Goal: Information Seeking & Learning: Understand process/instructions

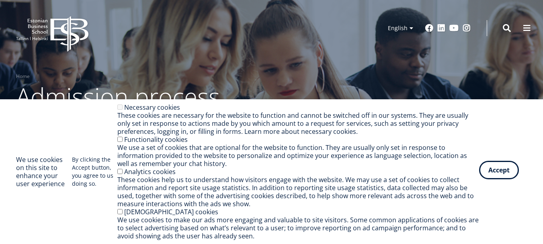
click at [484, 179] on div "Accept Withdraw consent" at bounding box center [503, 171] width 48 height 18
click at [495, 174] on button "Accept" at bounding box center [499, 170] width 40 height 18
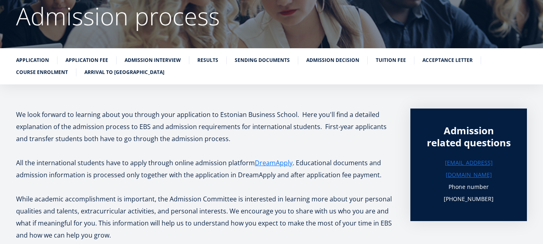
scroll to position [106, 0]
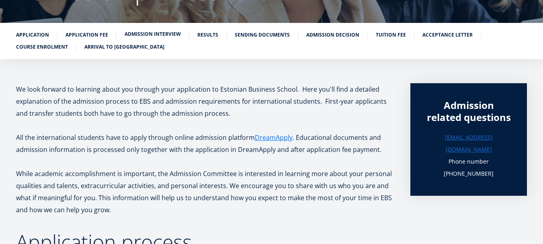
click at [159, 32] on link "Admission interview" at bounding box center [153, 34] width 56 height 8
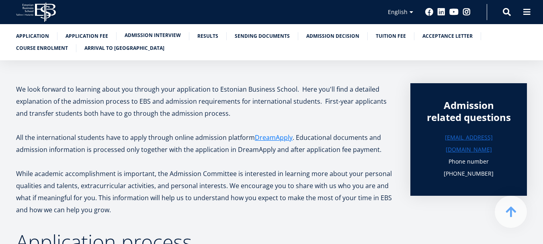
scroll to position [792, 0]
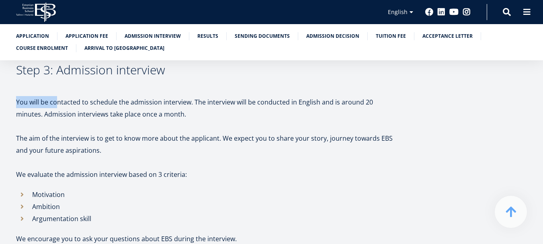
drag, startPoint x: 57, startPoint y: 93, endPoint x: 161, endPoint y: 79, distance: 105.0
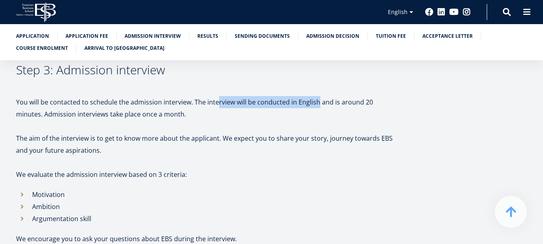
drag, startPoint x: 215, startPoint y: 88, endPoint x: 316, endPoint y: 93, distance: 100.6
click at [316, 96] on p "You will be contacted to schedule the admission interview. The interview will b…" at bounding box center [205, 108] width 378 height 24
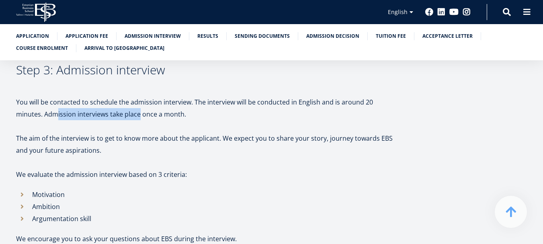
drag, startPoint x: 57, startPoint y: 103, endPoint x: 140, endPoint y: 101, distance: 82.5
click at [140, 101] on p "You will be contacted to schedule the admission interview. The interview will b…" at bounding box center [205, 108] width 378 height 24
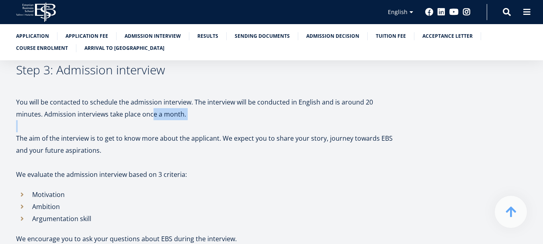
drag, startPoint x: 150, startPoint y: 102, endPoint x: 179, endPoint y: 109, distance: 29.1
drag, startPoint x: 75, startPoint y: 103, endPoint x: 137, endPoint y: 97, distance: 62.1
click at [137, 97] on p "You will be contacted to schedule the admission interview. The interview will b…" at bounding box center [205, 108] width 378 height 24
drag, startPoint x: 53, startPoint y: 125, endPoint x: 111, endPoint y: 125, distance: 58.3
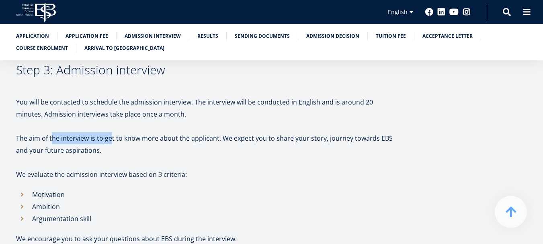
click at [111, 132] on p "The aim of the interview is to get to know more about the applicant. We expect …" at bounding box center [205, 144] width 378 height 24
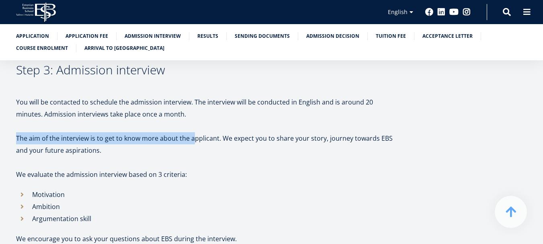
drag, startPoint x: 192, startPoint y: 127, endPoint x: 258, endPoint y: 119, distance: 66.5
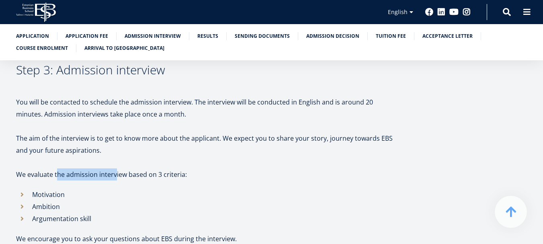
drag, startPoint x: 56, startPoint y: 162, endPoint x: 116, endPoint y: 165, distance: 60.0
click at [116, 168] on p "We evaluate the admission interview based on 3 criteria:" at bounding box center [205, 174] width 378 height 12
drag, startPoint x: 159, startPoint y: 165, endPoint x: 181, endPoint y: 164, distance: 22.5
click at [181, 168] on p "We evaluate the admission interview based on 3 criteria:" at bounding box center [205, 174] width 378 height 12
drag, startPoint x: 33, startPoint y: 186, endPoint x: 64, endPoint y: 185, distance: 30.6
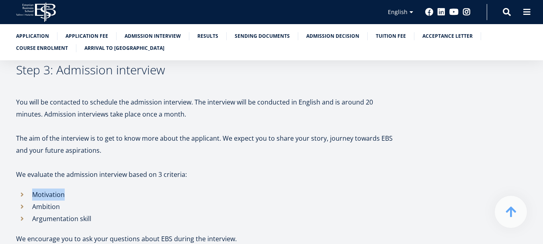
click at [64, 189] on li "Motivation" at bounding box center [205, 195] width 378 height 12
drag, startPoint x: 33, startPoint y: 198, endPoint x: 63, endPoint y: 195, distance: 29.5
click at [63, 201] on li "Ambition" at bounding box center [205, 207] width 378 height 12
drag, startPoint x: 43, startPoint y: 209, endPoint x: 91, endPoint y: 207, distance: 47.5
click at [91, 213] on li "Argumentation skill" at bounding box center [205, 219] width 378 height 12
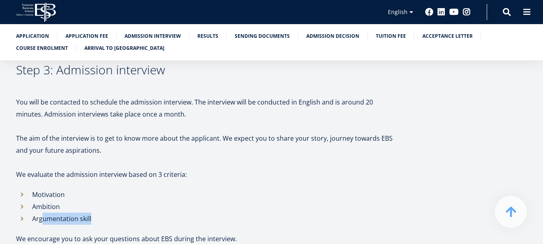
click at [111, 213] on li "Argumentation skill" at bounding box center [205, 219] width 378 height 12
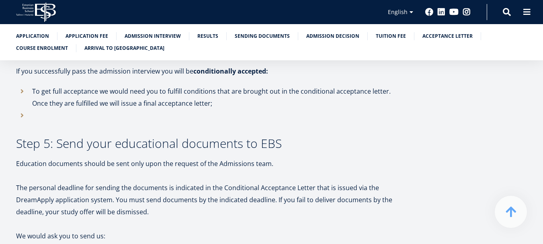
scroll to position [1034, 0]
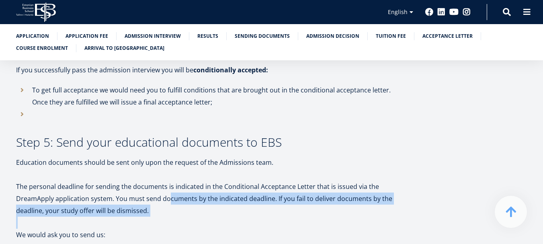
drag, startPoint x: 167, startPoint y: 191, endPoint x: 373, endPoint y: 214, distance: 207.5
click at [373, 214] on div "We look forward to learning about you through your application to Estonian Busi…" at bounding box center [205, 234] width 378 height 2159
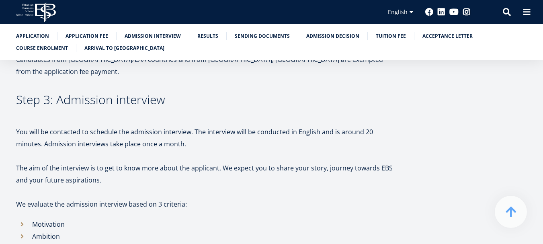
scroll to position [436, 0]
